Goal: Find contact information: Find contact information

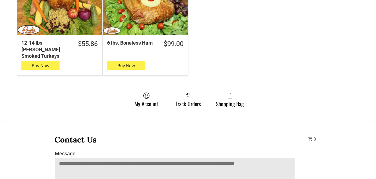
scroll to position [473, 0]
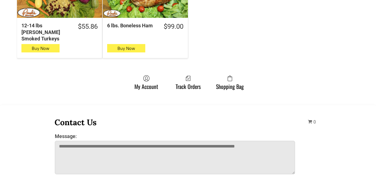
drag, startPoint x: 55, startPoint y: 85, endPoint x: 85, endPoint y: 97, distance: 32.7
click at [245, 75] on link "Shopping Bag" at bounding box center [229, 82] width 33 height 15
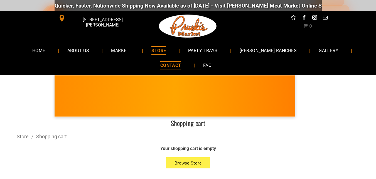
click at [172, 64] on span "CONTACT" at bounding box center [170, 65] width 21 height 8
